Goal: Information Seeking & Learning: Learn about a topic

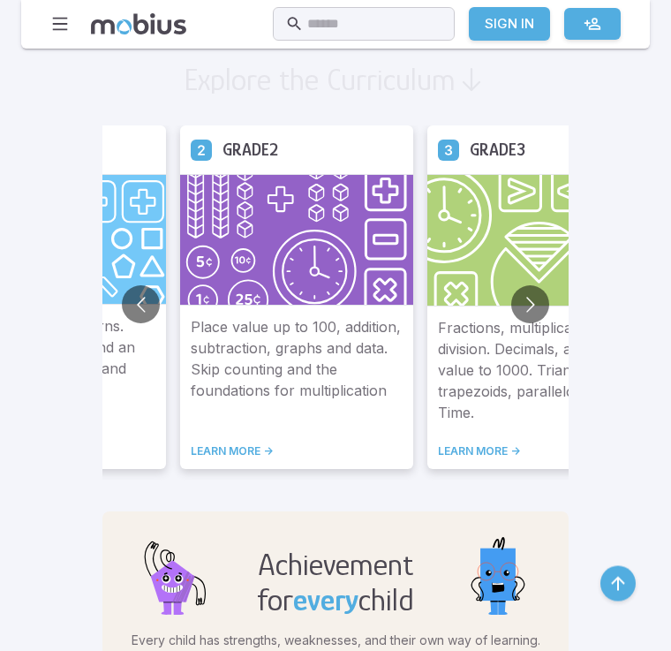
scroll to position [1375, 0]
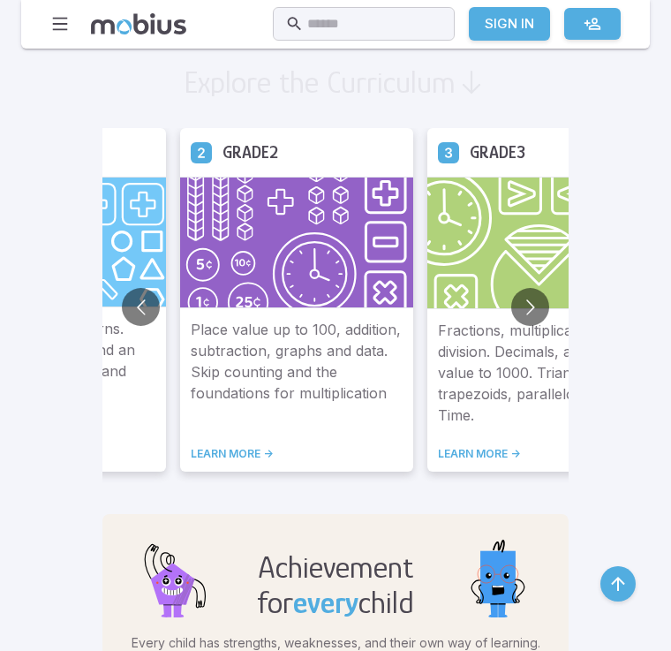
click at [511, 306] on button "Go to next slide" at bounding box center [530, 307] width 38 height 38
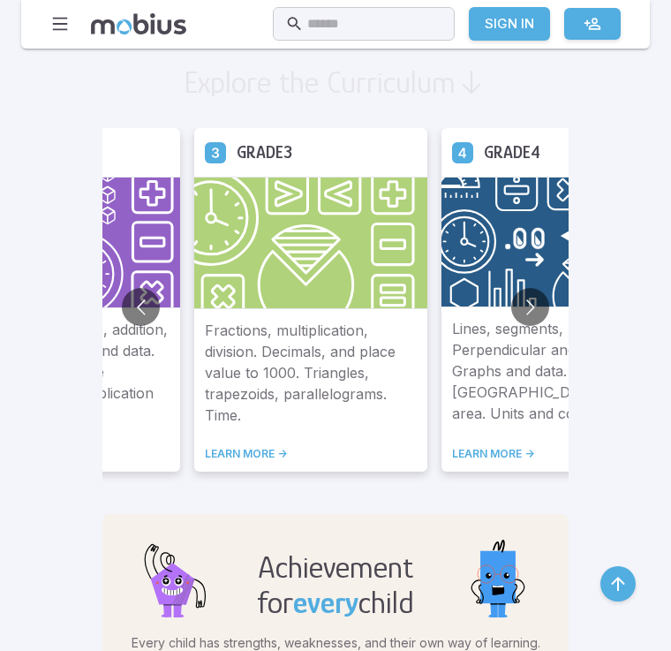
click at [511, 312] on button "Go to next slide" at bounding box center [530, 307] width 38 height 38
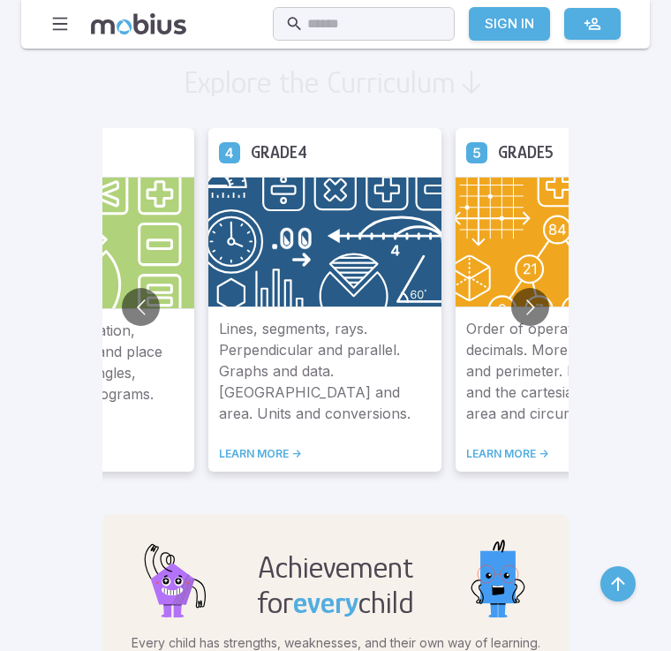
click at [511, 311] on button "Go to next slide" at bounding box center [530, 307] width 38 height 38
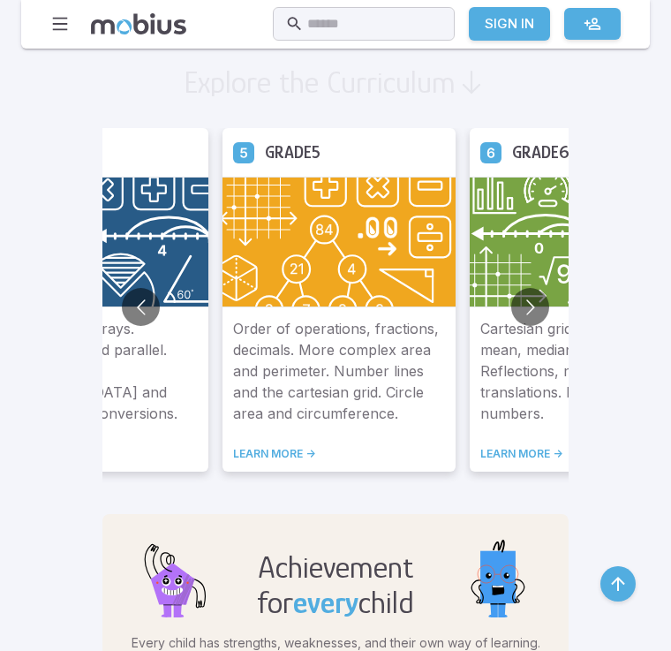
click at [511, 305] on button "Go to next slide" at bounding box center [530, 307] width 38 height 38
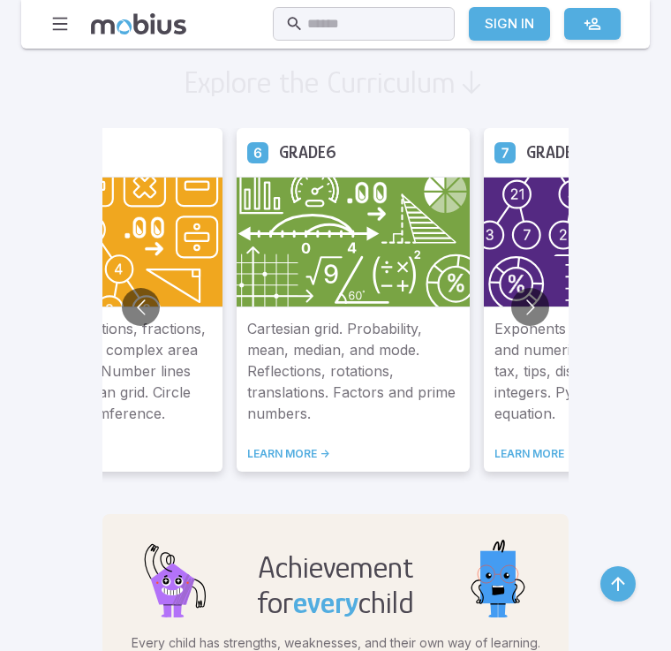
click at [309, 327] on p "Cartesian grid. Probability, mean, median, and mode. Reflections, rotations, tr…" at bounding box center [353, 372] width 212 height 108
click at [247, 449] on link "LEARN MORE ->" at bounding box center [353, 454] width 212 height 14
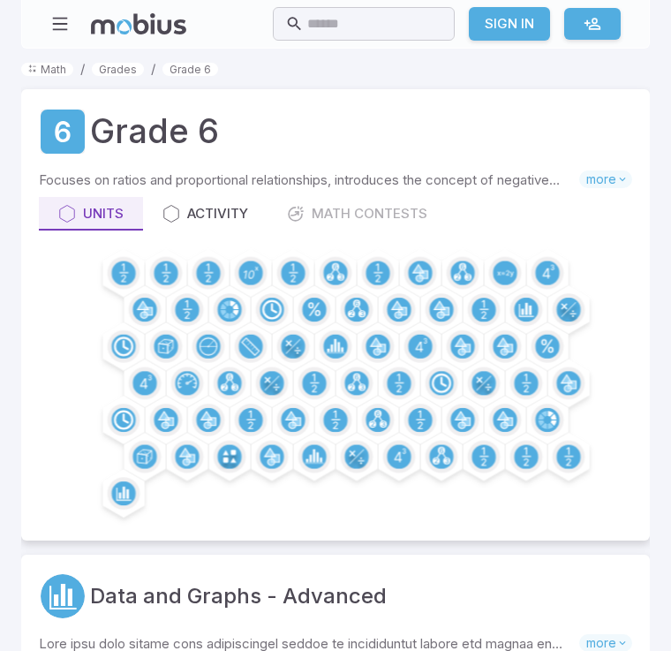
click at [133, 258] on div at bounding box center [124, 272] width 33 height 33
click at [119, 263] on circle at bounding box center [123, 272] width 24 height 24
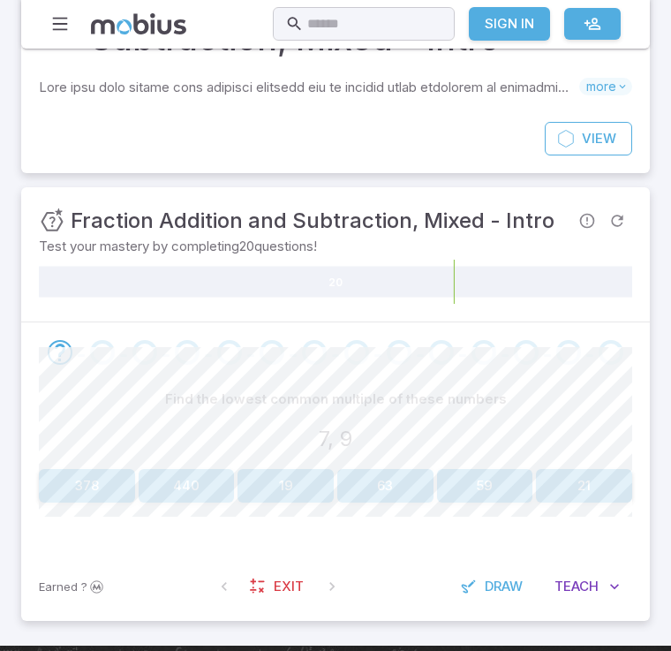
scroll to position [142, 0]
click at [403, 487] on button "63" at bounding box center [385, 486] width 96 height 34
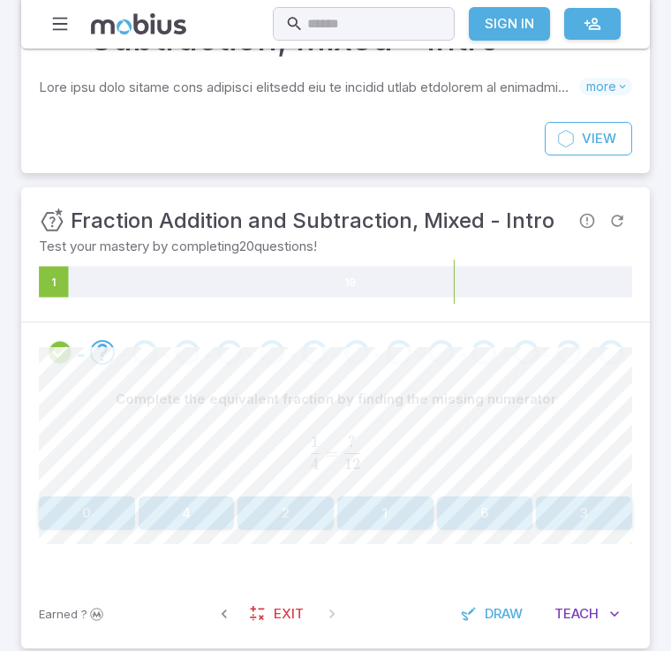
click at [590, 510] on button "3" at bounding box center [584, 513] width 96 height 34
click at [391, 514] on button "4" at bounding box center [385, 512] width 96 height 34
click at [383, 518] on button "14" at bounding box center [385, 512] width 96 height 34
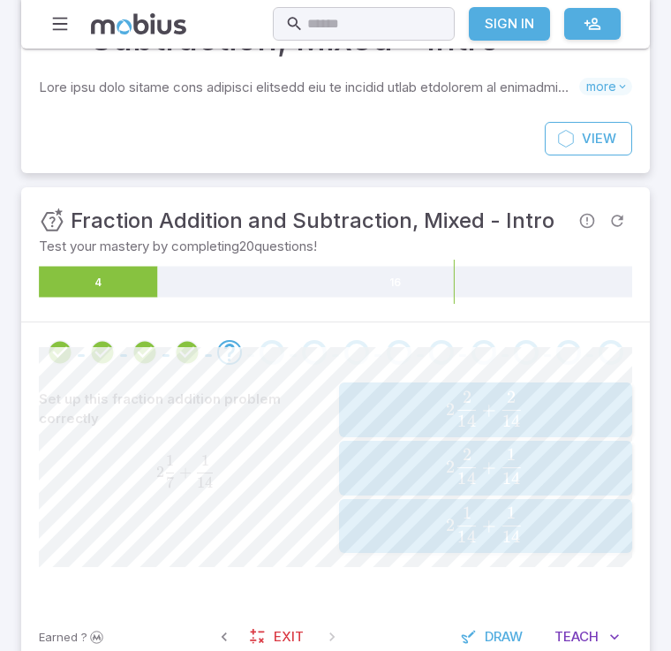
click at [520, 467] on span "button" at bounding box center [511, 467] width 19 height 1
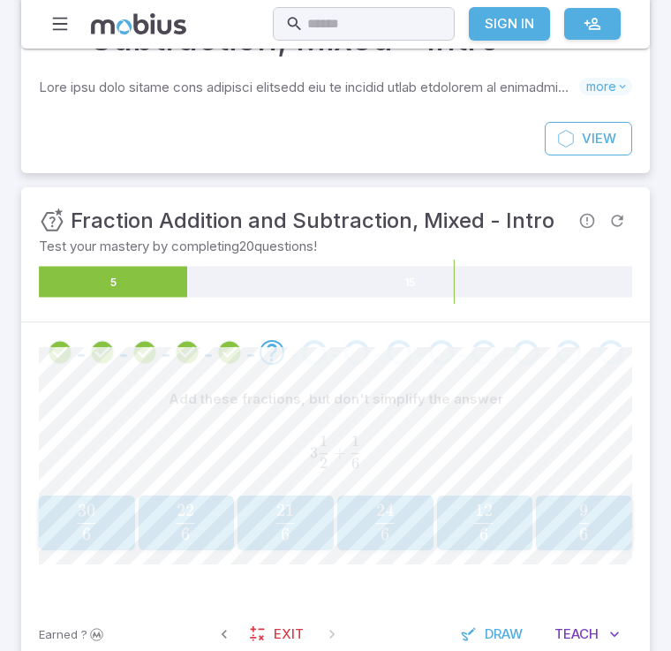
click at [304, 521] on span "6 21 ​" at bounding box center [285, 521] width 79 height 35
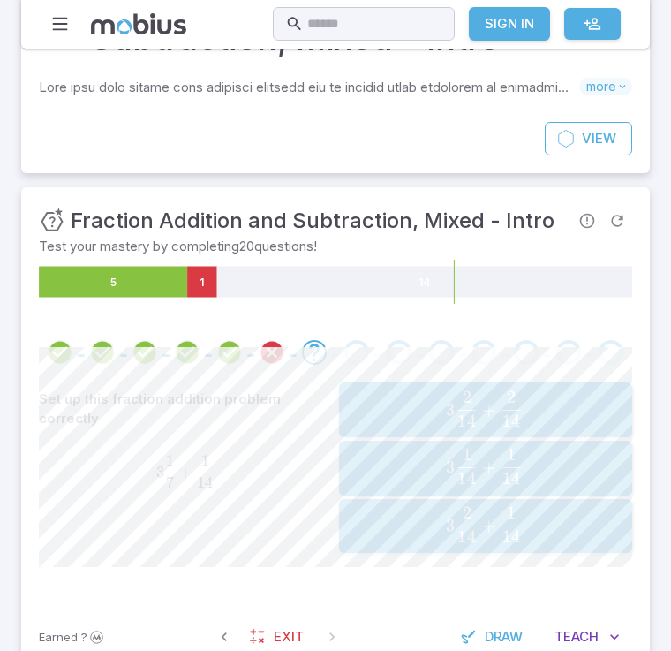
click at [474, 473] on span "button" at bounding box center [467, 478] width 19 height 12
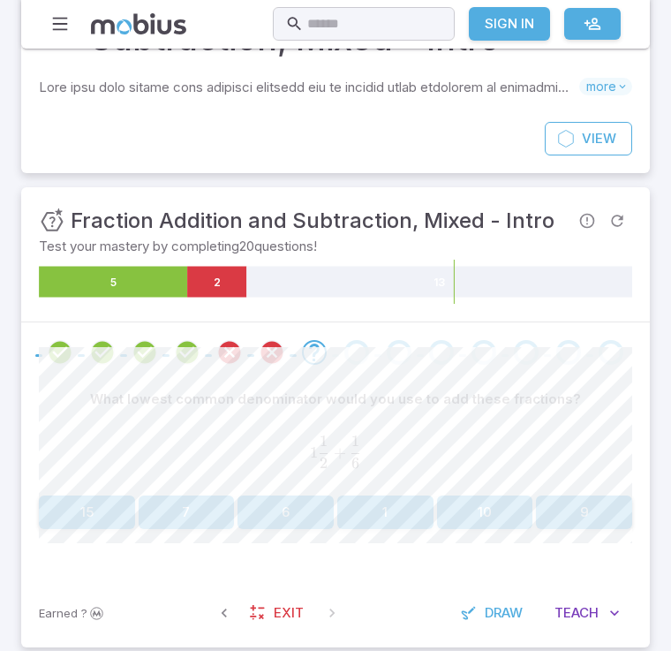
click at [293, 514] on button "6" at bounding box center [286, 512] width 96 height 34
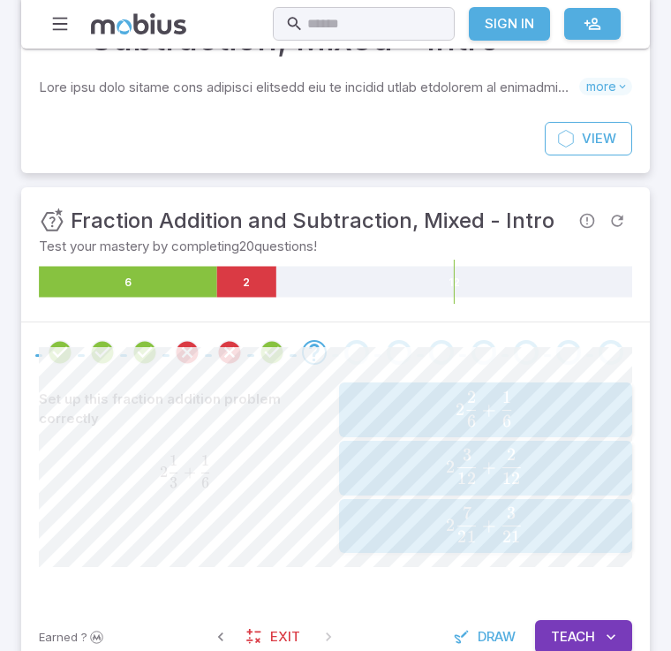
click at [406, 412] on span "2 6 2 ​ + 6 1 ​" at bounding box center [484, 408] width 260 height 35
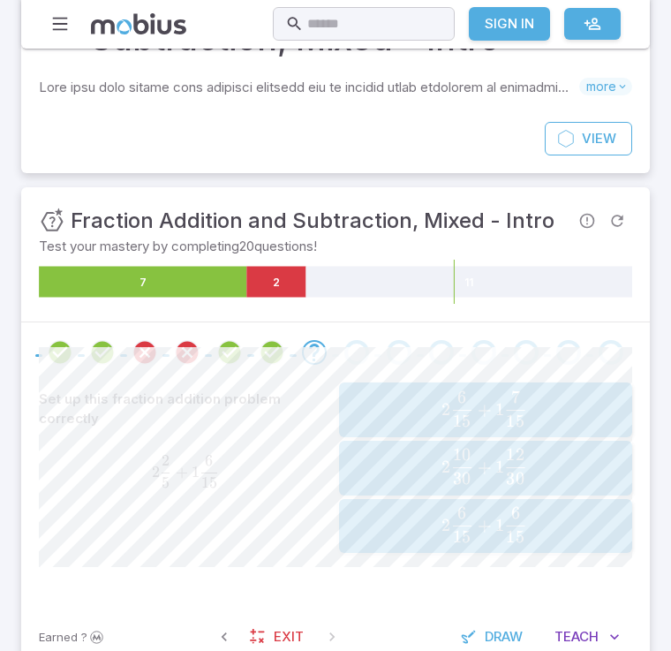
click at [409, 427] on div "2 6 15 + 1 7 15 2\frac{6}{15} + 1\frac{7}{15} 2 15 6 ​ + 1 15 7 ​" at bounding box center [485, 409] width 282 height 41
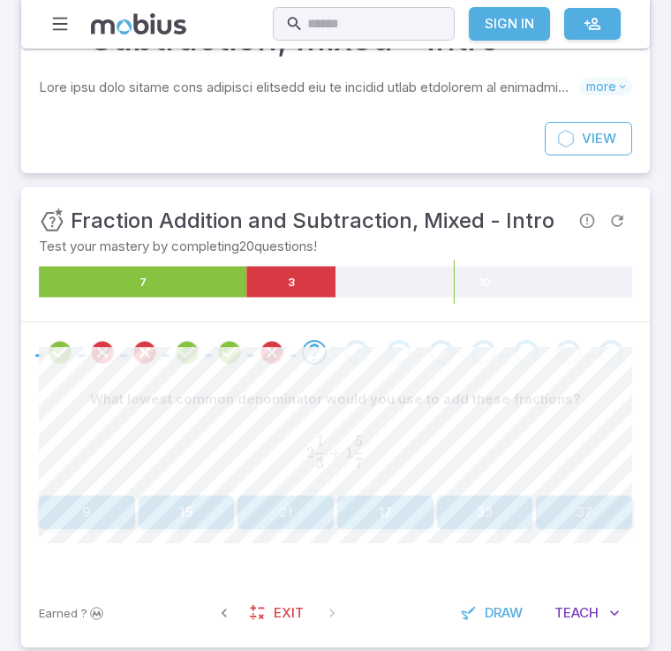
click at [282, 509] on button "21" at bounding box center [286, 512] width 96 height 34
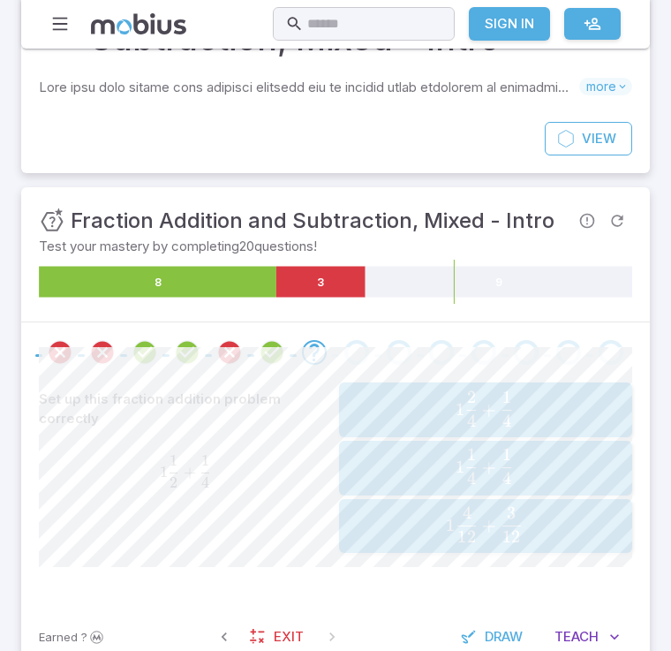
click at [471, 357] on span "button" at bounding box center [472, 357] width 10 height 0
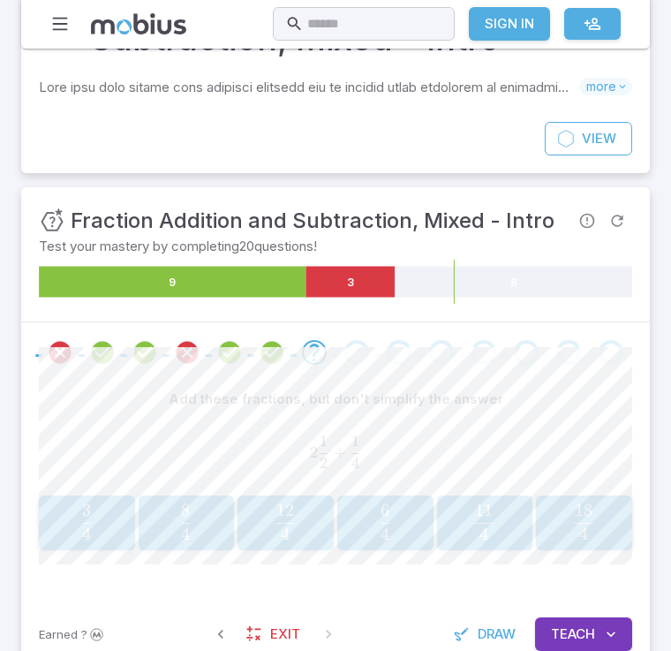
click at [492, 544] on button "11 4 \frac{11}{4} 4 11 ​" at bounding box center [485, 522] width 96 height 55
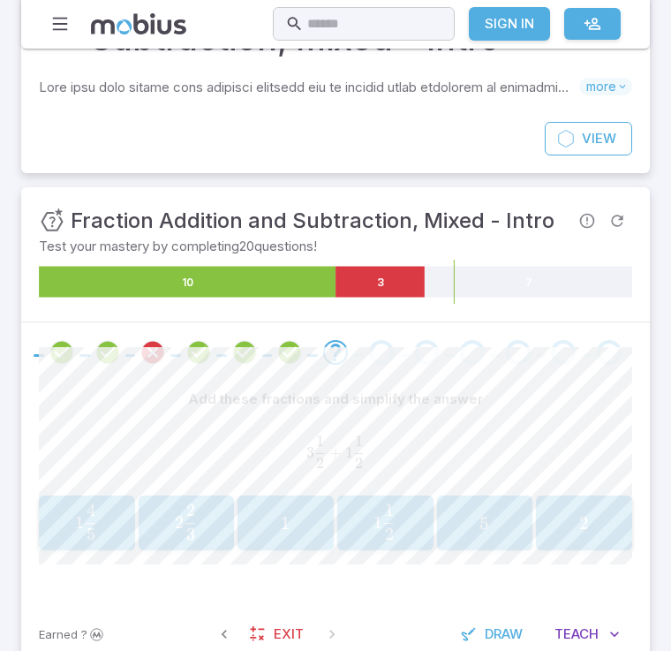
click at [593, 520] on span "2" at bounding box center [584, 523] width 85 height 22
